Goal: Information Seeking & Learning: Learn about a topic

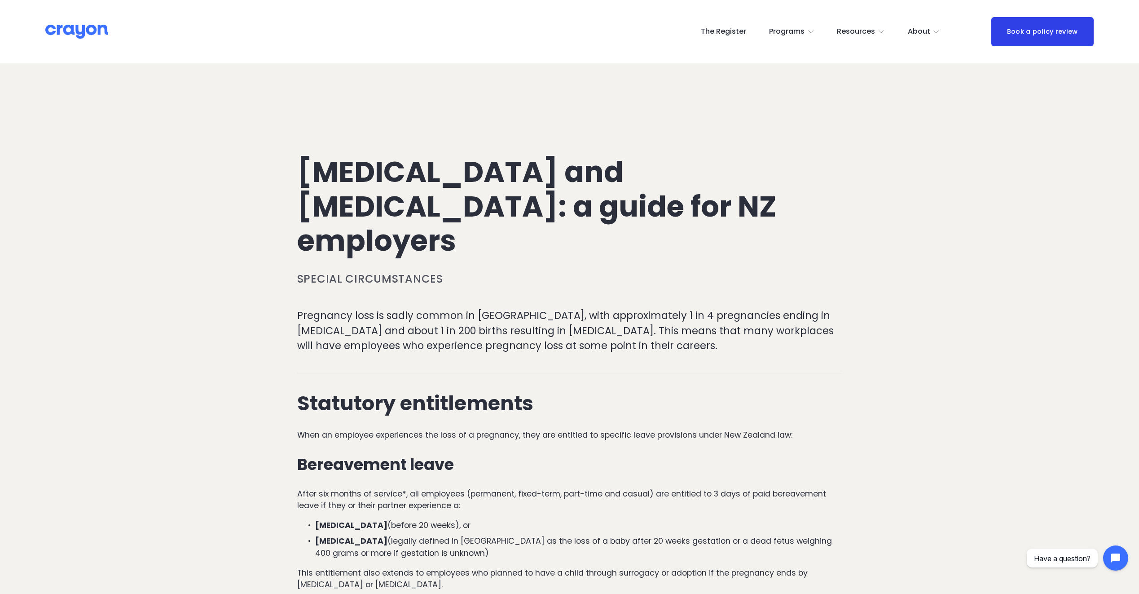
drag, startPoint x: 682, startPoint y: 271, endPoint x: 692, endPoint y: 267, distance: 10.7
click at [832, 308] on p "Pregnancy loss is sadly common in [GEOGRAPHIC_DATA], with approximately 1 in 4 …" at bounding box center [569, 330] width 545 height 45
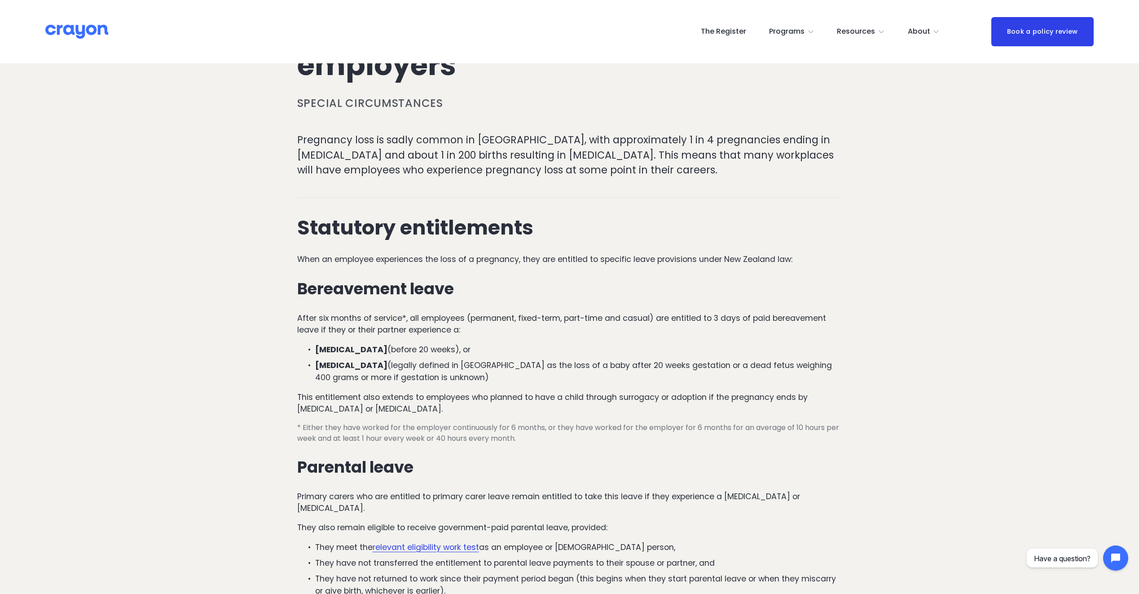
scroll to position [180, 0]
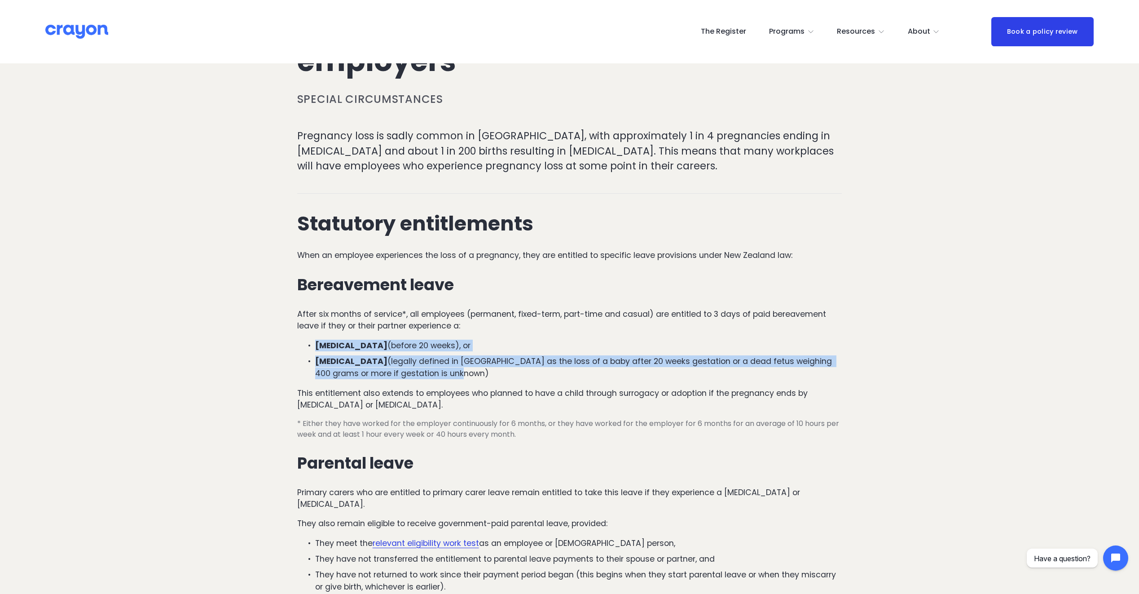
drag, startPoint x: 454, startPoint y: 342, endPoint x: 307, endPoint y: 310, distance: 150.7
click at [307, 339] on ul "[MEDICAL_DATA] (before 20 weeks), or [MEDICAL_DATA] (legally defined in [GEOGRA…" at bounding box center [569, 359] width 545 height 40
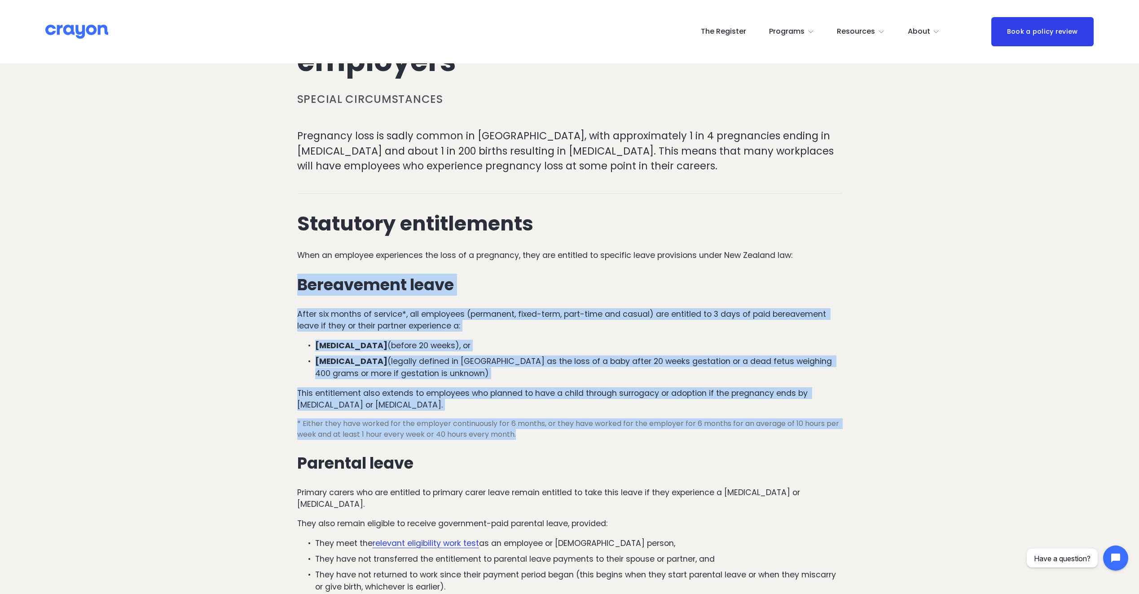
drag, startPoint x: 296, startPoint y: 247, endPoint x: 649, endPoint y: 397, distance: 383.3
copy div "Bereavement leave After six months of service*, all employees (permanent, fixed…"
